Goal: Information Seeking & Learning: Learn about a topic

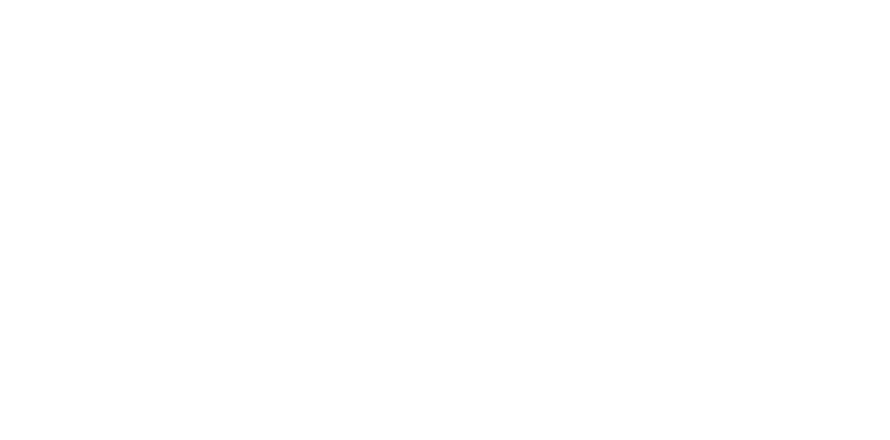
click at [114, 175] on body at bounding box center [445, 220] width 890 height 440
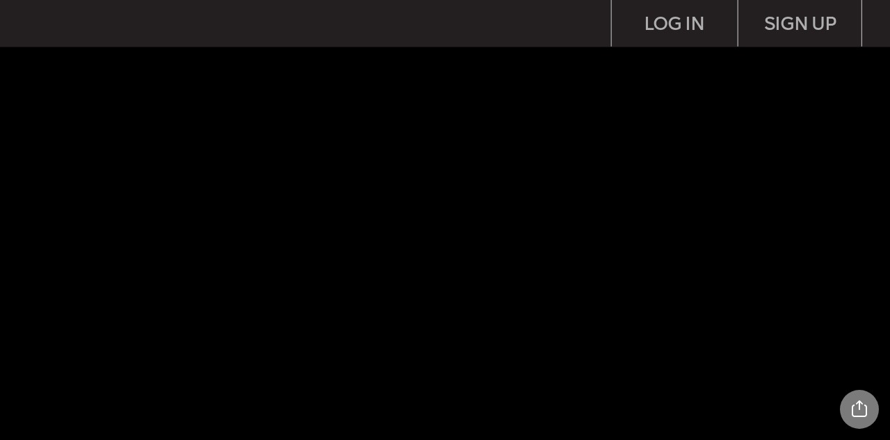
drag, startPoint x: 0, startPoint y: 0, endPoint x: 878, endPoint y: 106, distance: 884.7
click at [848, 126] on img at bounding box center [461, 240] width 860 height 330
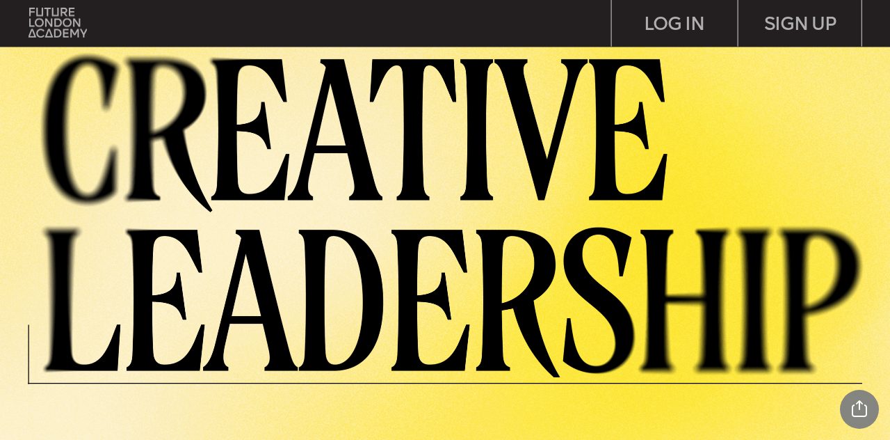
click at [841, 111] on img at bounding box center [461, 212] width 860 height 330
click at [846, 200] on img at bounding box center [461, 212] width 860 height 330
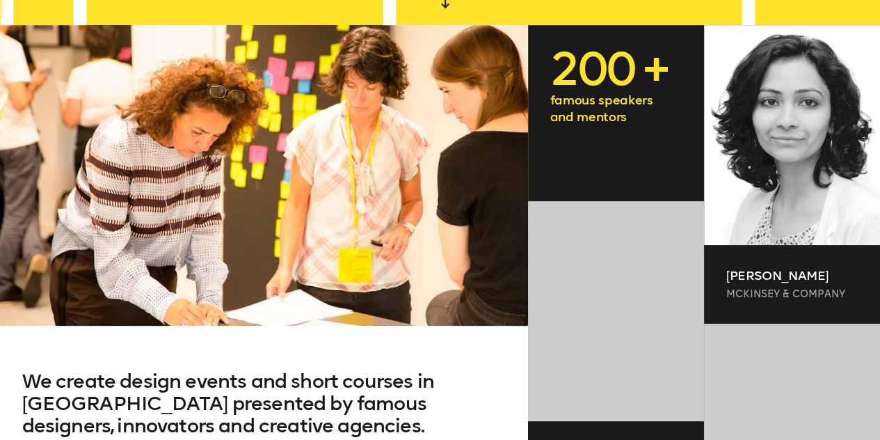
scroll to position [396, 0]
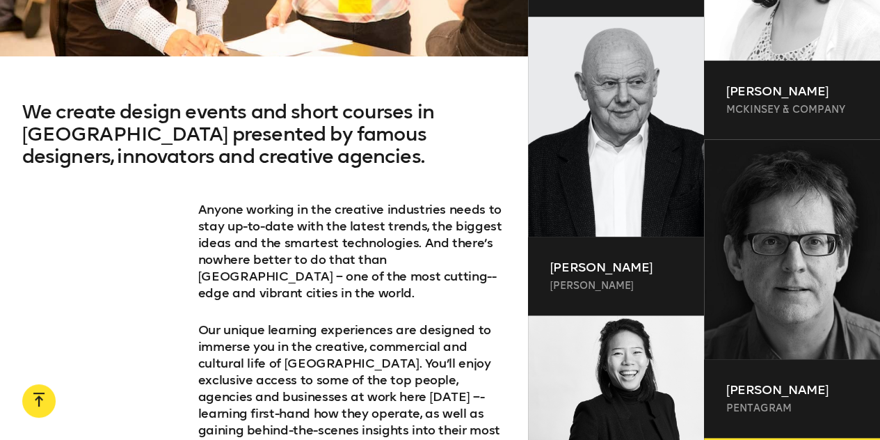
drag, startPoint x: 884, startPoint y: 28, endPoint x: 885, endPoint y: 97, distance: 68.9
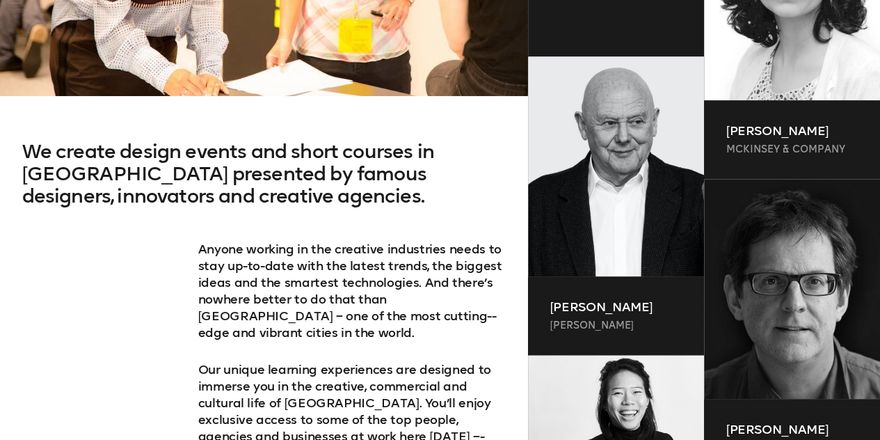
scroll to position [672, 0]
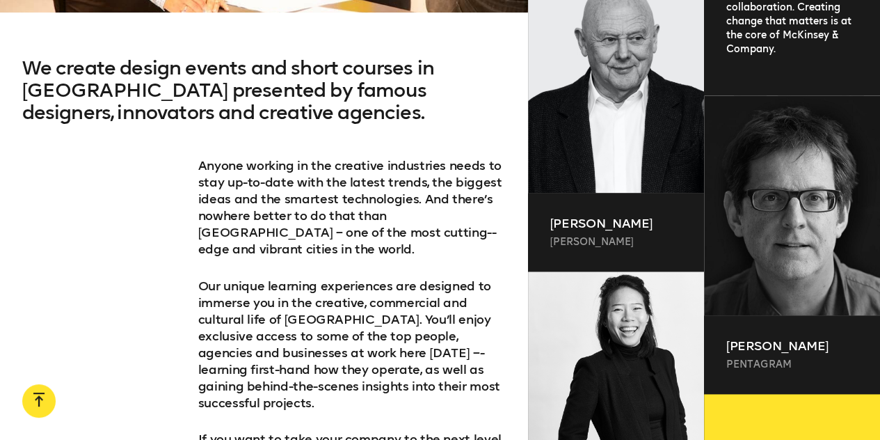
click at [864, 96] on div "[PERSON_NAME] Pentagram Partner at [GEOGRAPHIC_DATA] – the famous design studio…" at bounding box center [792, 244] width 176 height 298
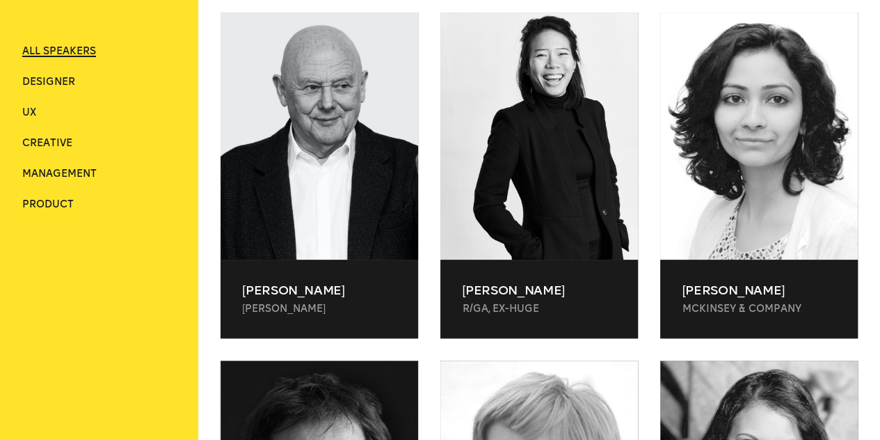
scroll to position [473, 0]
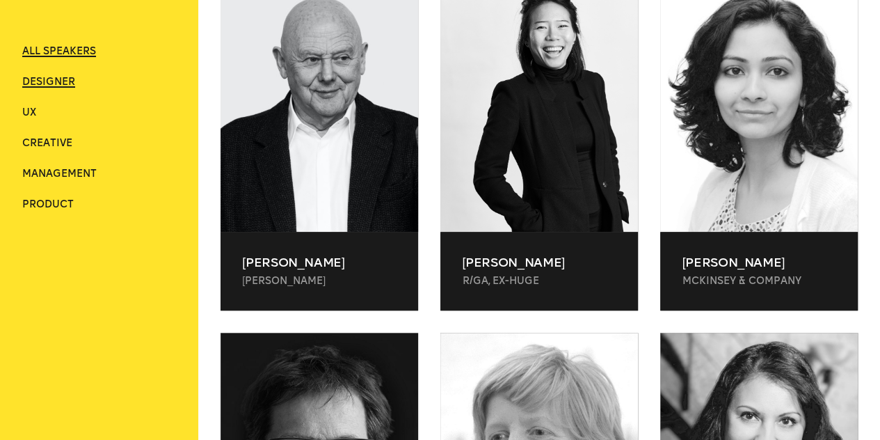
click at [43, 79] on span "Designer" at bounding box center [48, 82] width 53 height 12
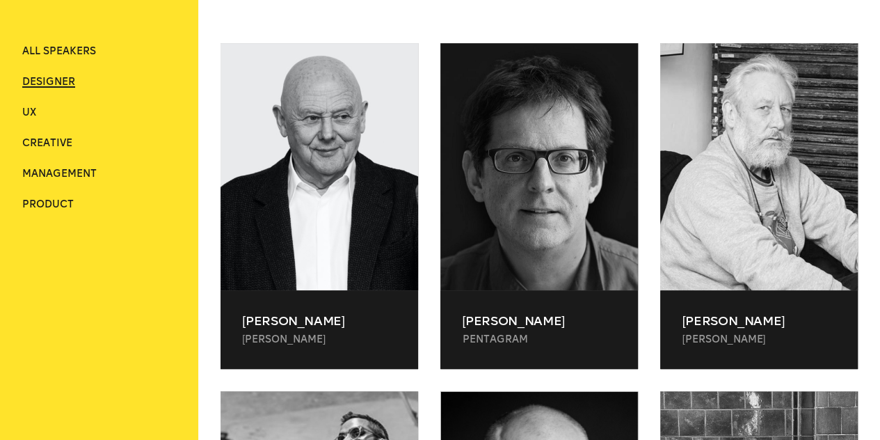
scroll to position [413, 0]
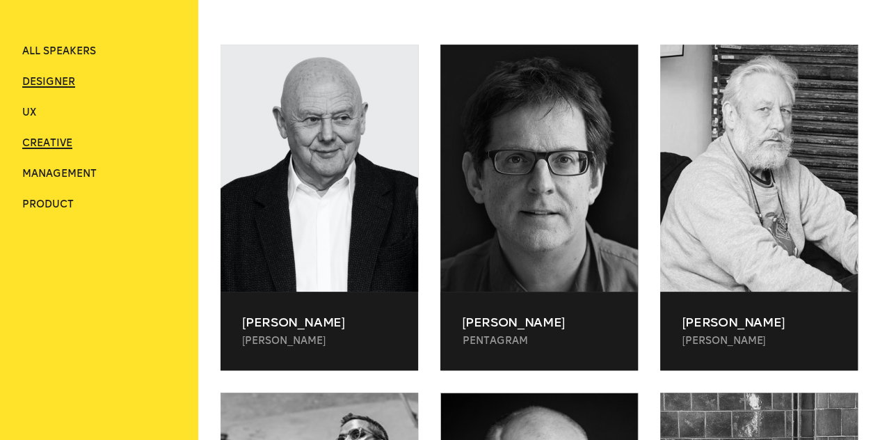
click at [32, 145] on span "Creative" at bounding box center [47, 143] width 50 height 12
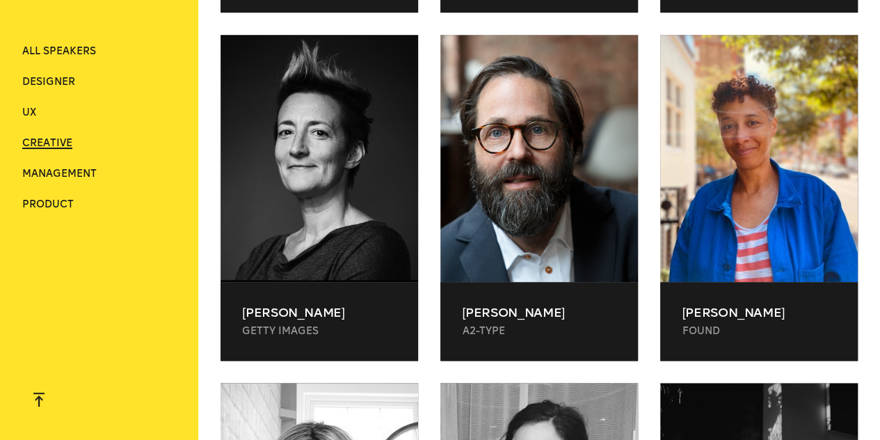
scroll to position [791, 0]
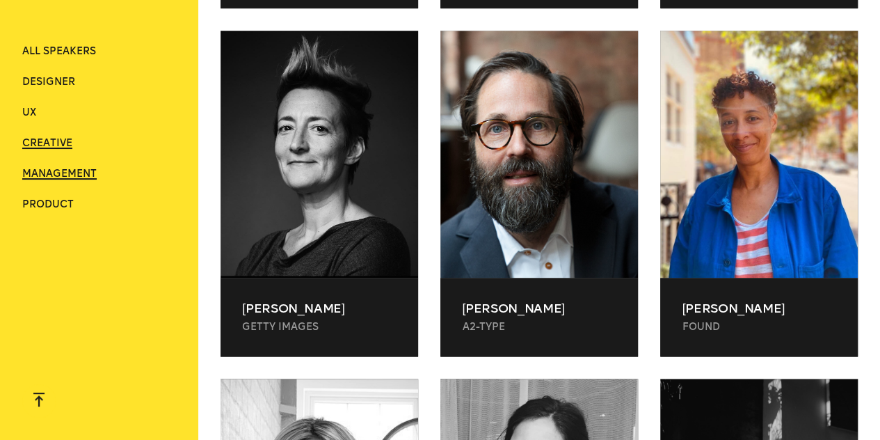
click at [60, 172] on span "Management" at bounding box center [59, 174] width 74 height 12
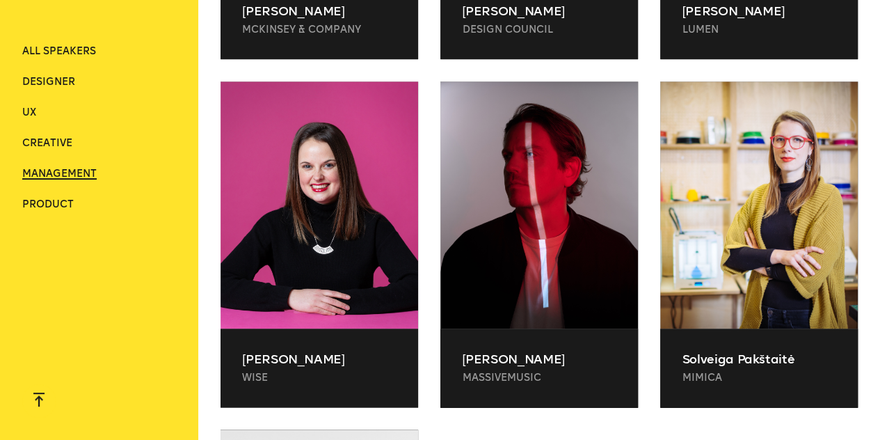
scroll to position [876, 0]
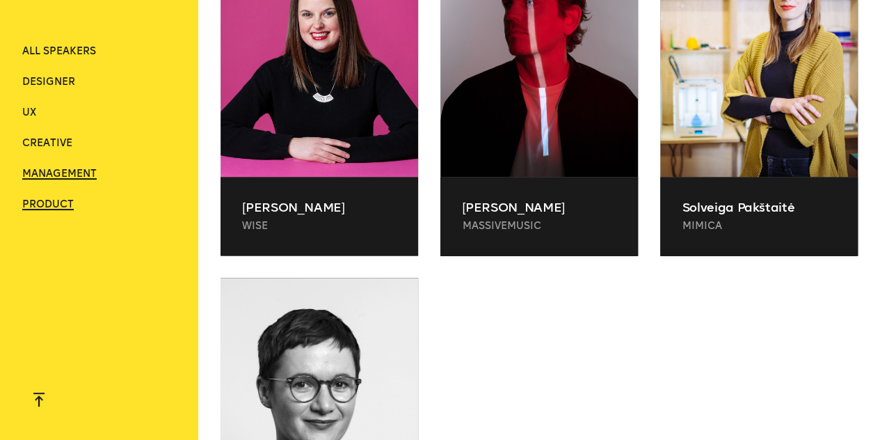
click at [60, 203] on span "Product" at bounding box center [47, 204] width 51 height 12
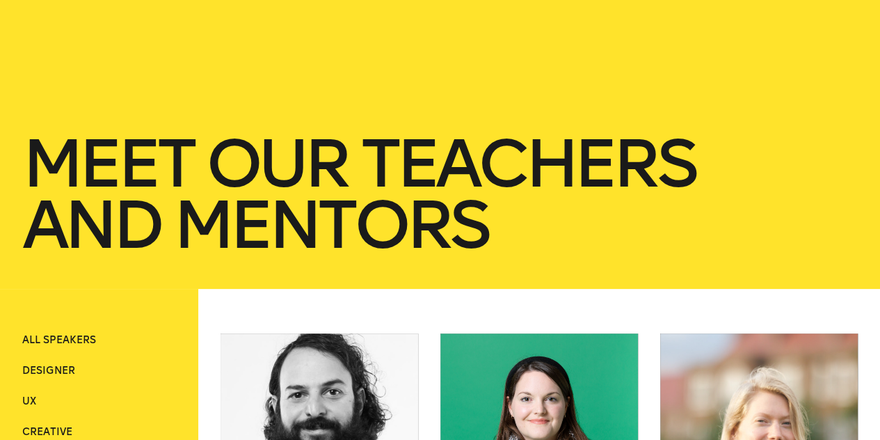
scroll to position [0, 0]
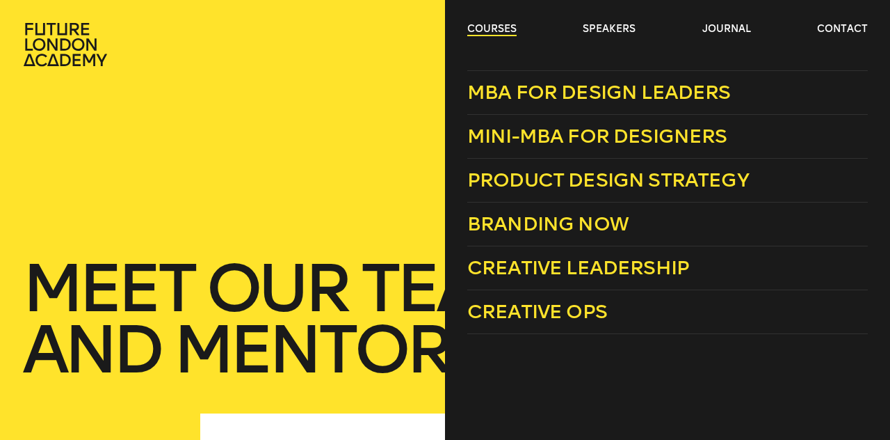
click at [501, 29] on link "courses" at bounding box center [491, 29] width 49 height 14
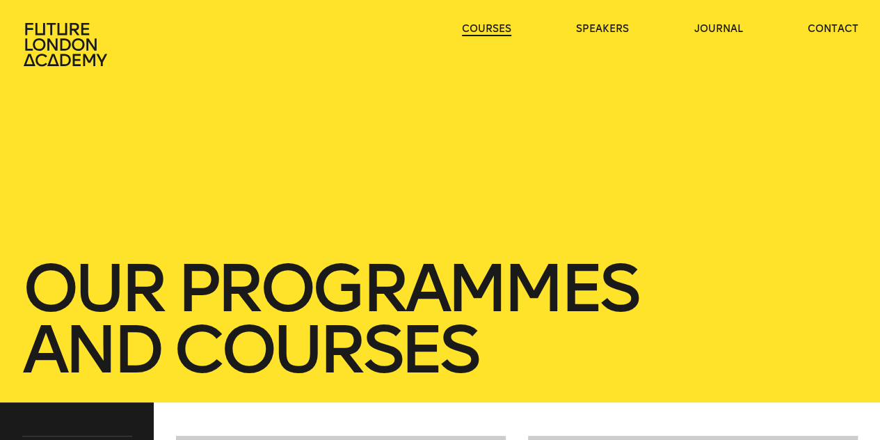
click at [501, 29] on link "courses" at bounding box center [486, 29] width 49 height 14
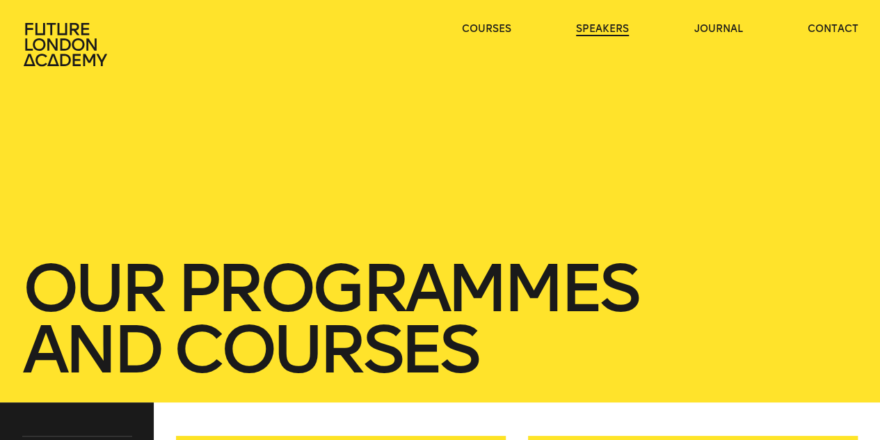
click at [607, 28] on link "speakers" at bounding box center [602, 29] width 53 height 14
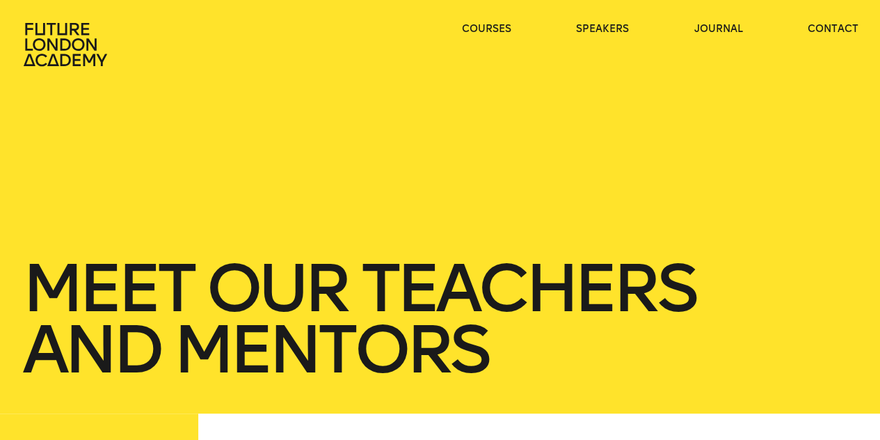
click at [725, 38] on ul "courses speakers journal contact" at bounding box center [660, 44] width 396 height 45
click at [714, 32] on link "journal" at bounding box center [717, 29] width 49 height 14
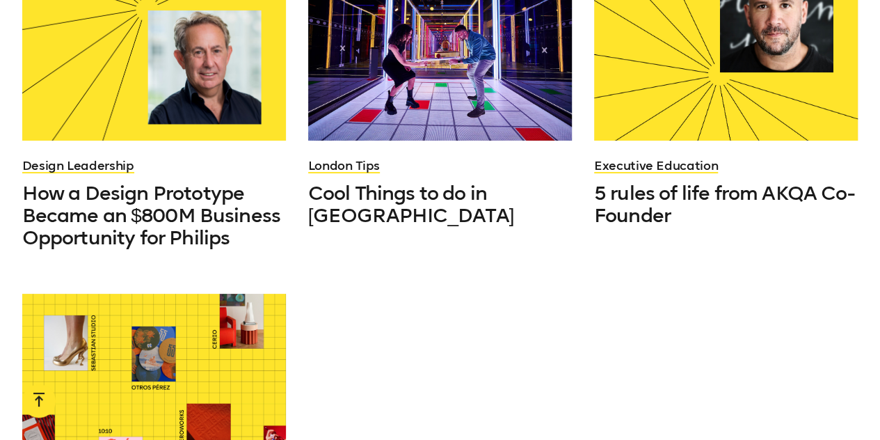
scroll to position [1211, 0]
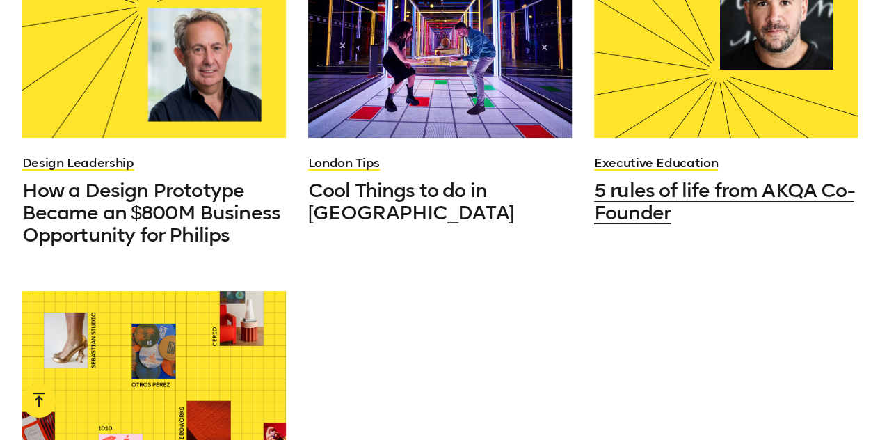
click at [670, 184] on span "5 rules of life from AKQA Co-Founder" at bounding box center [724, 201] width 261 height 45
